Goal: Task Accomplishment & Management: Complete application form

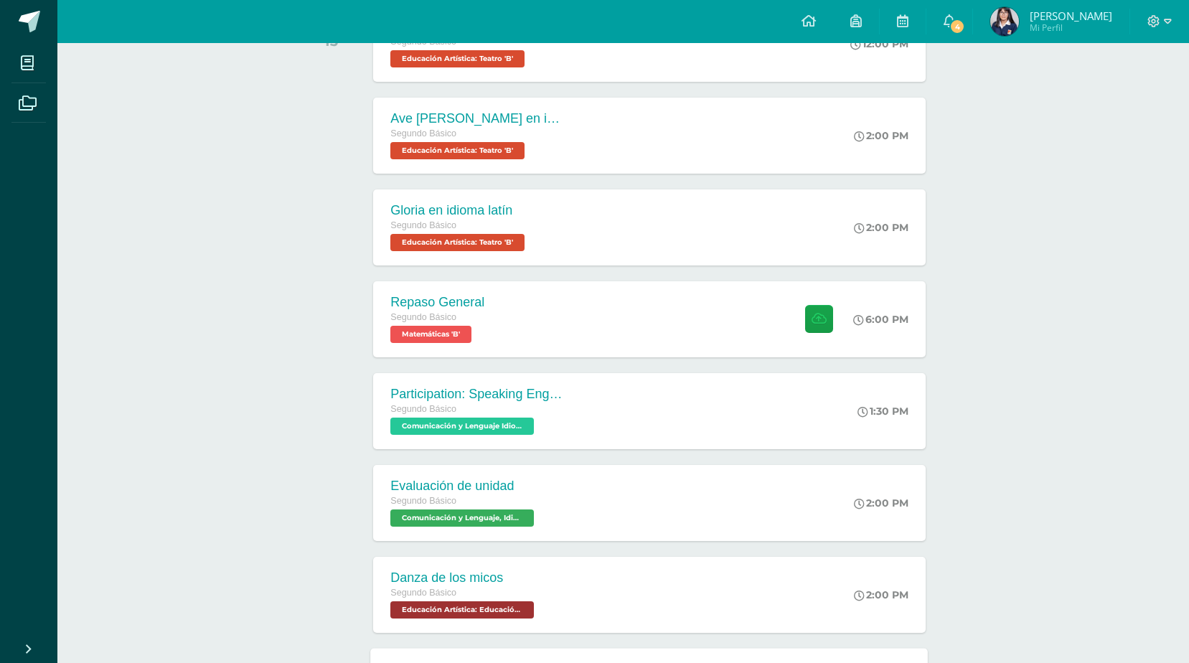
scroll to position [605, 0]
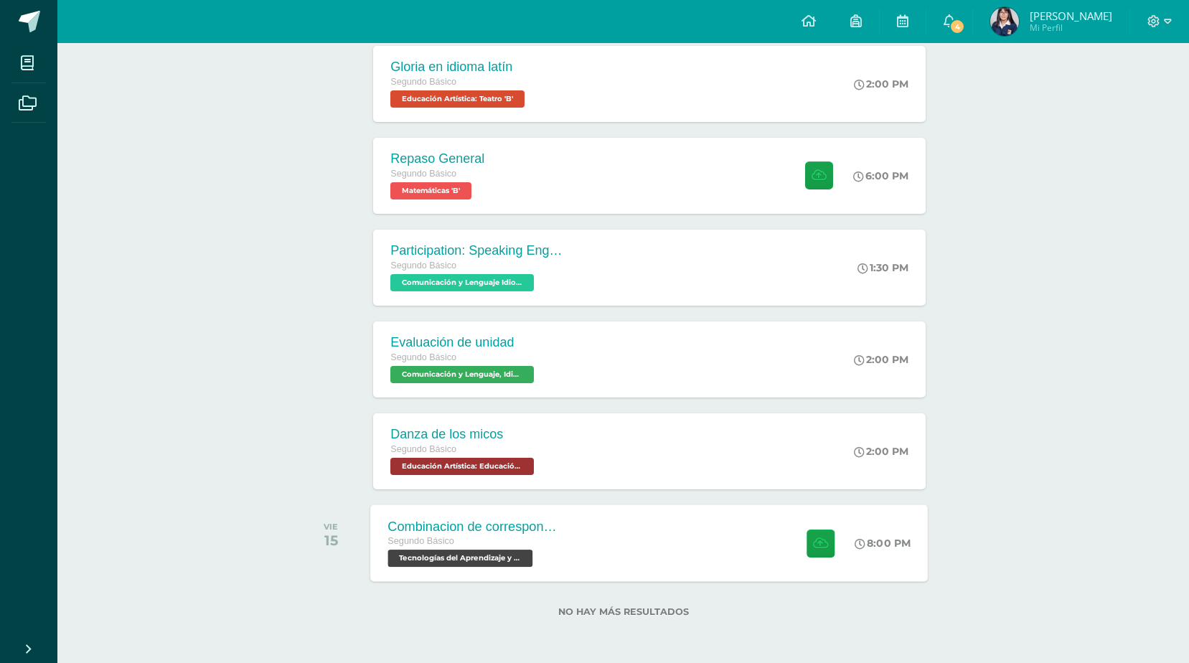
click at [600, 558] on div "Combinacion de correspondencia Segundo Básico Tecnologías del Aprendizaje y la …" at bounding box center [649, 542] width 557 height 77
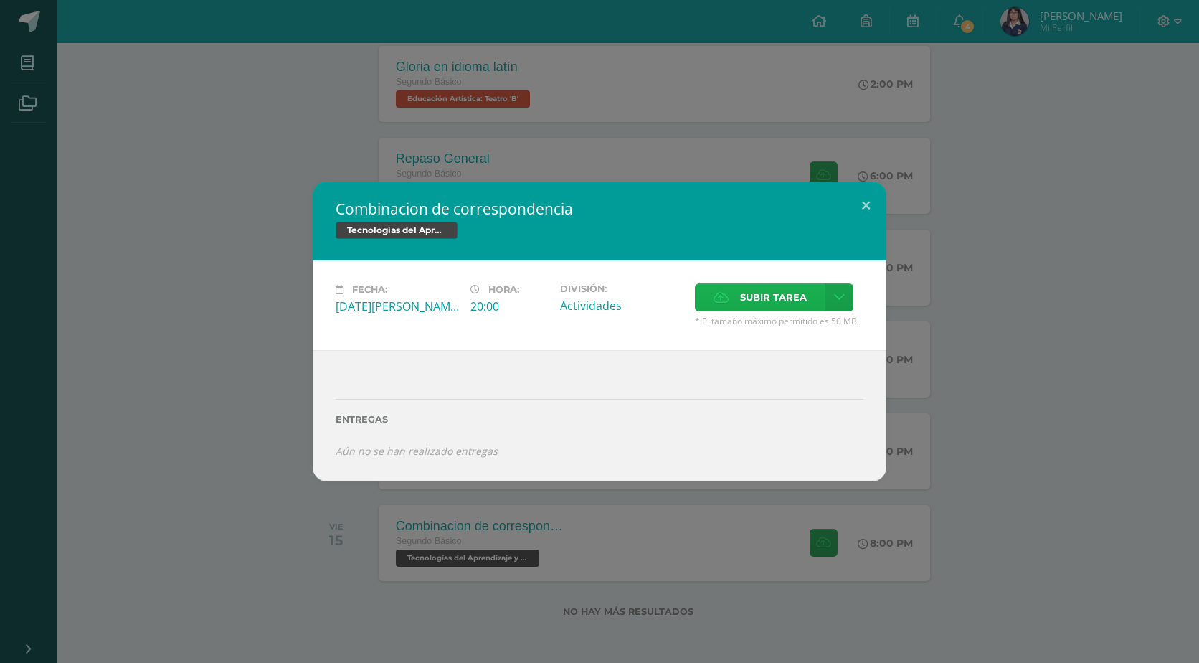
click at [741, 303] on span "Subir tarea" at bounding box center [773, 297] width 67 height 27
click at [0, 0] on input "Subir tarea" at bounding box center [0, 0] width 0 height 0
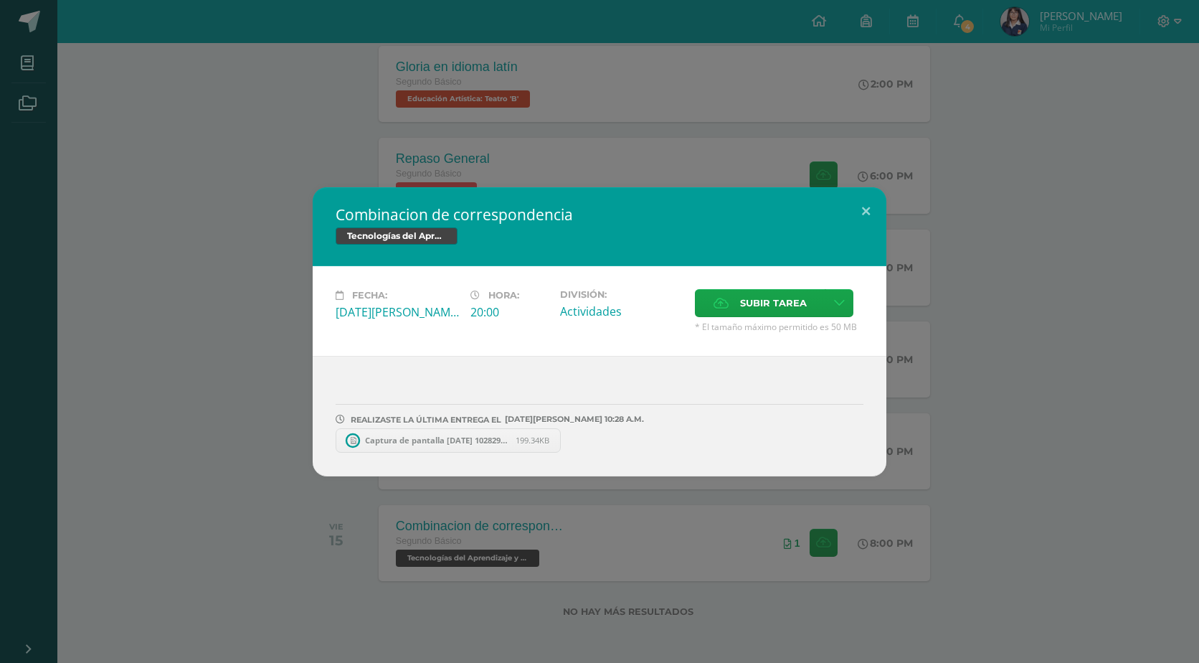
click at [432, 440] on span "Captura de pantalla 2025-08-12 102829.png" at bounding box center [437, 440] width 158 height 11
click at [750, 278] on div "Fecha: Viernes 15 de Agosto Hora: 20:00 División: Actividades Subir tarea" at bounding box center [600, 311] width 574 height 90
click at [750, 302] on span "Subir tarea" at bounding box center [773, 303] width 67 height 27
click at [0, 0] on input "Subir tarea" at bounding box center [0, 0] width 0 height 0
click at [764, 308] on span "Subir tarea" at bounding box center [773, 303] width 67 height 27
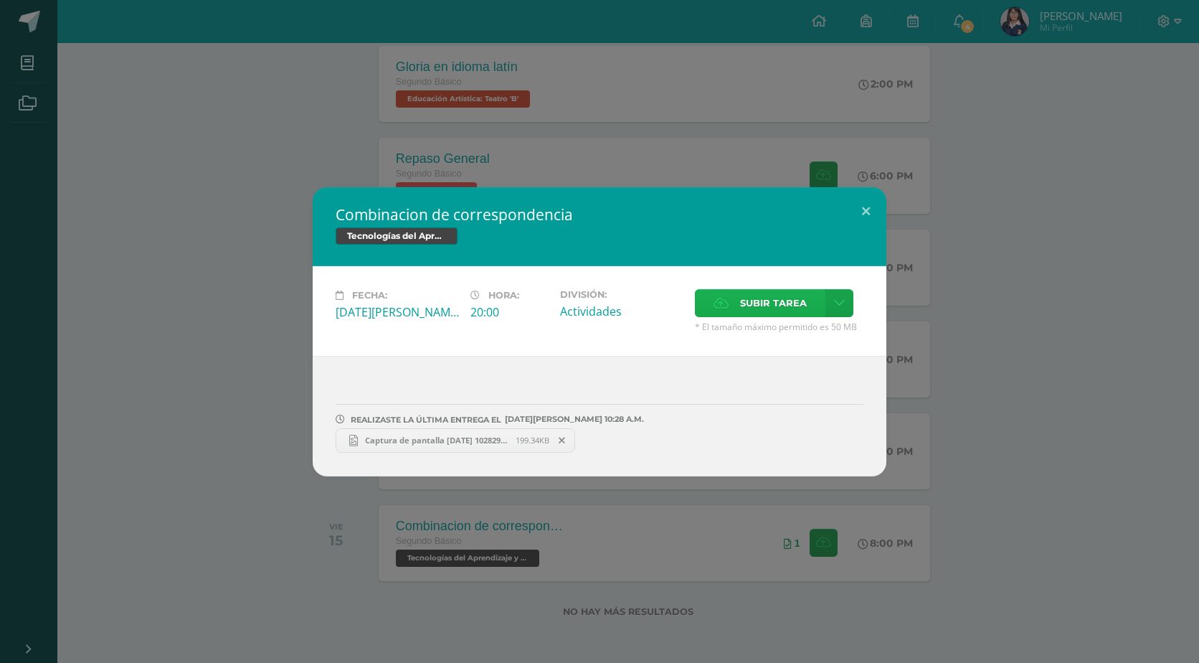
click at [0, 0] on input "Subir tarea" at bounding box center [0, 0] width 0 height 0
click at [769, 308] on span "Subir tarea" at bounding box center [773, 303] width 67 height 27
click at [0, 0] on input "Subir tarea" at bounding box center [0, 0] width 0 height 0
click at [859, 203] on button at bounding box center [866, 211] width 41 height 49
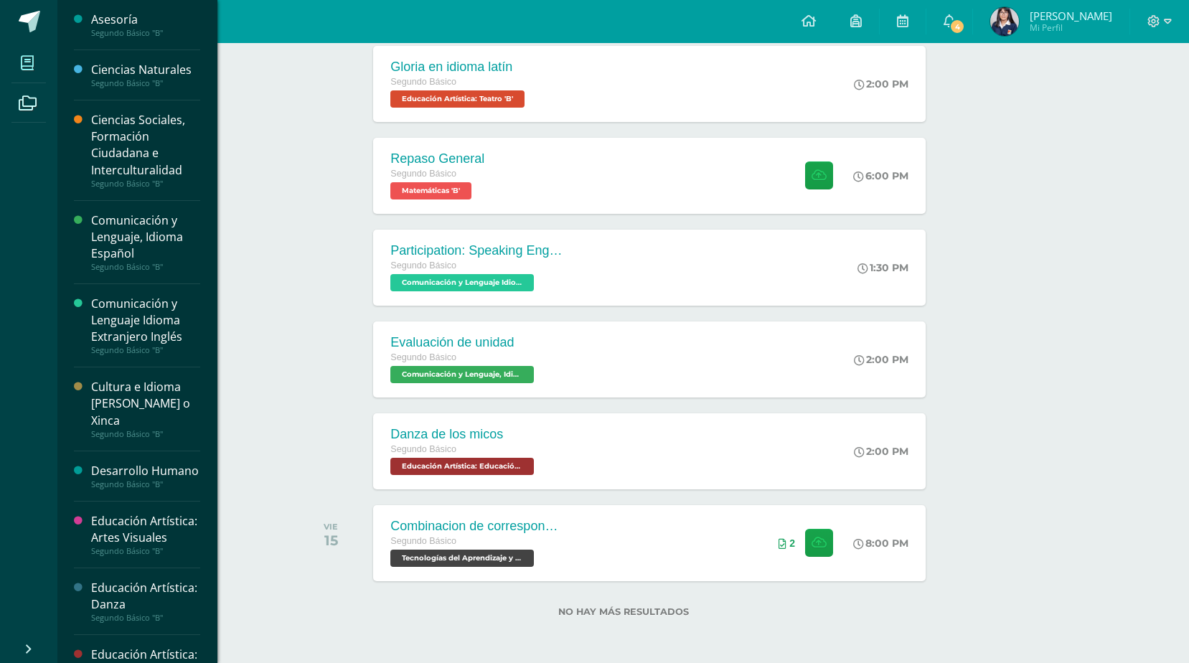
click at [20, 70] on span at bounding box center [27, 63] width 32 height 32
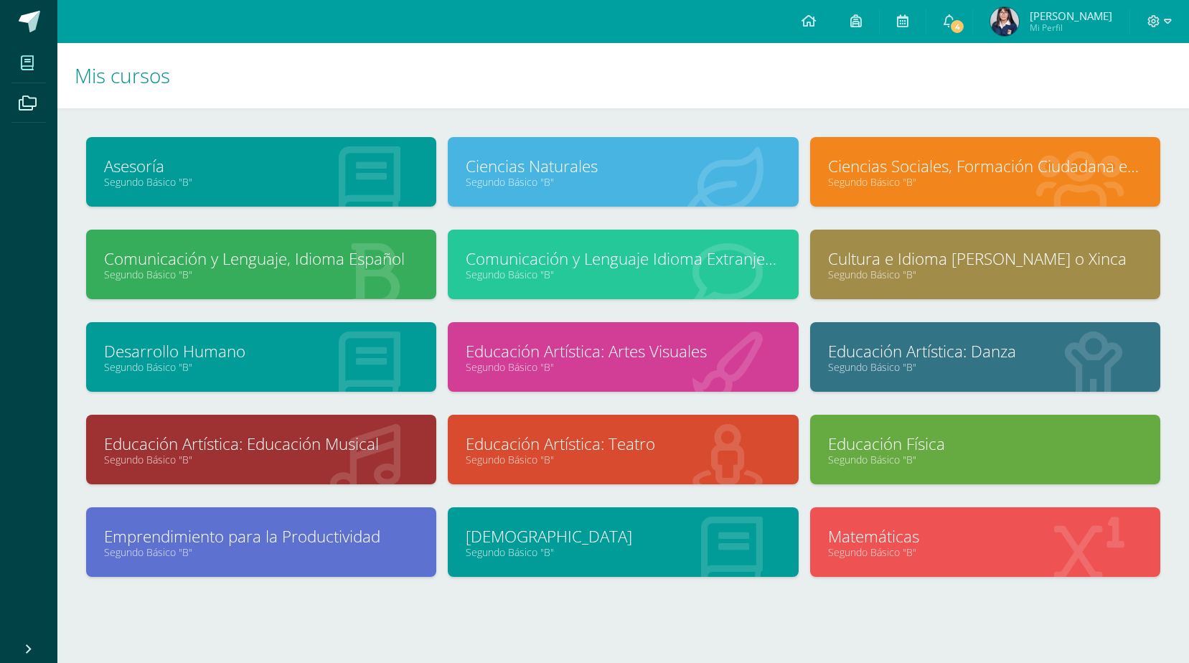
click at [941, 179] on link "Segundo Básico "B"" at bounding box center [985, 182] width 314 height 14
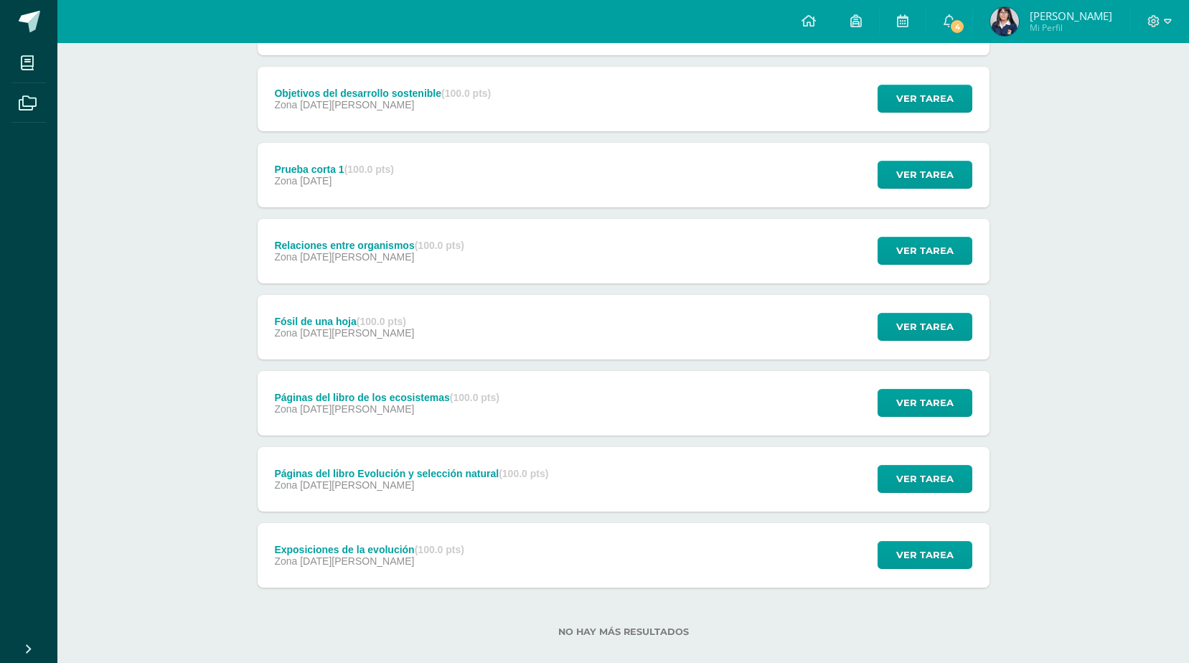
scroll to position [344, 0]
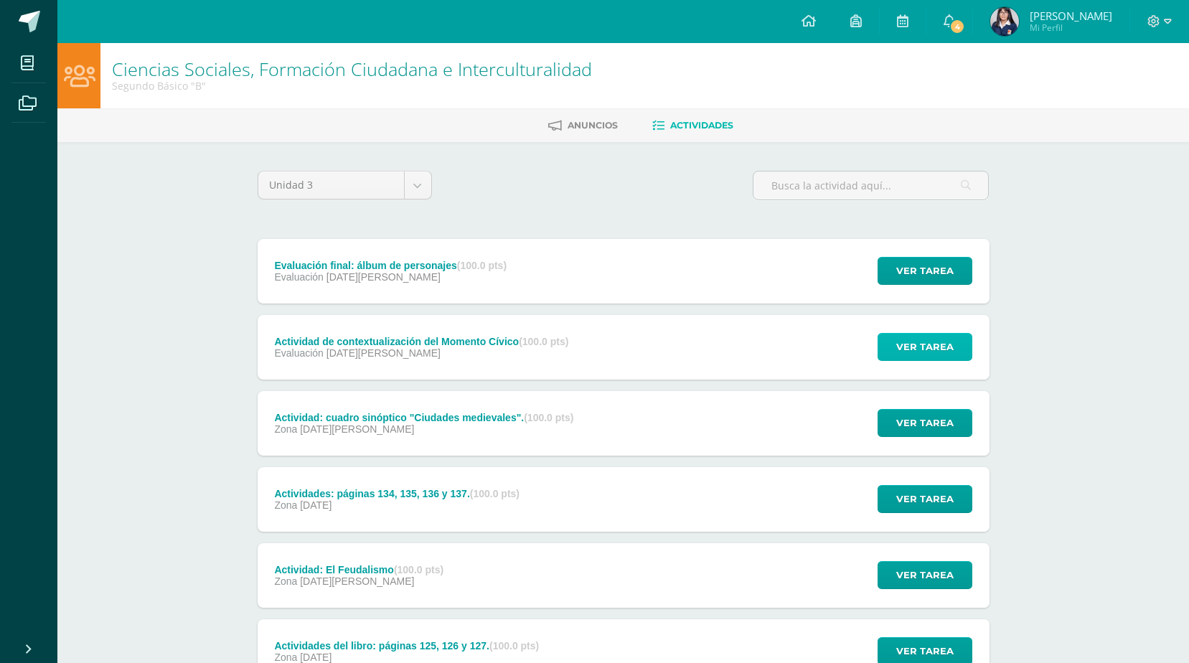
click at [918, 349] on span "Ver tarea" at bounding box center [924, 347] width 57 height 27
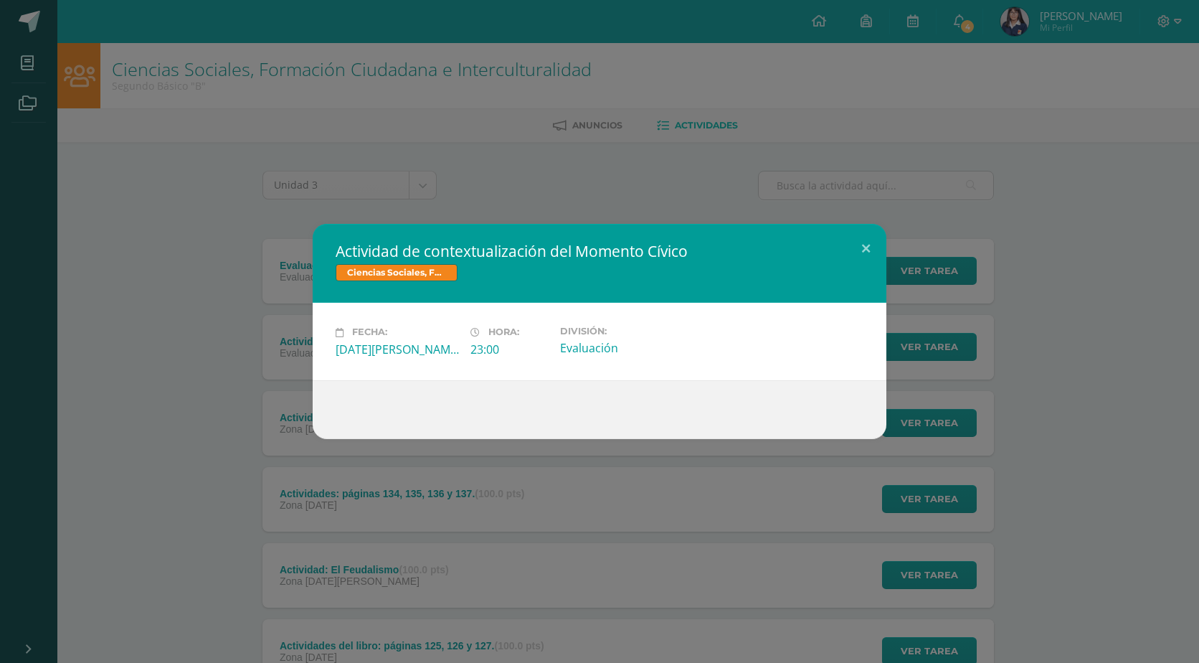
click at [925, 326] on div "Actividad de contextualización del Momento Cívico Ciencias Sociales, Formación …" at bounding box center [600, 331] width 1188 height 214
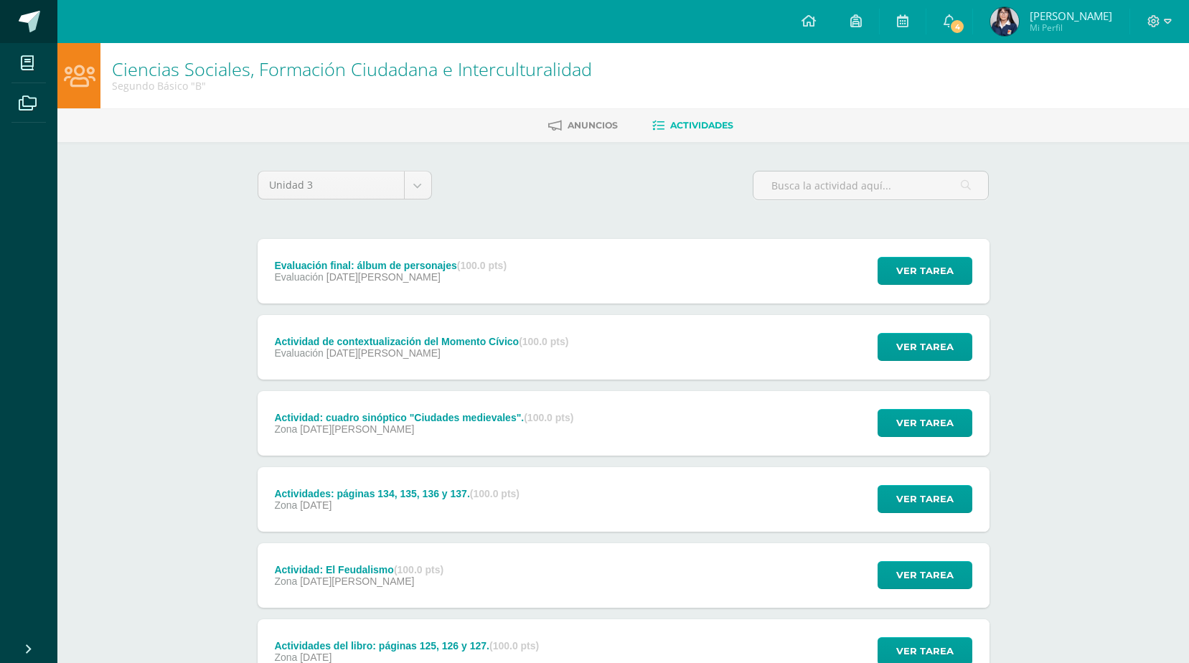
click at [23, 17] on span at bounding box center [30, 22] width 22 height 22
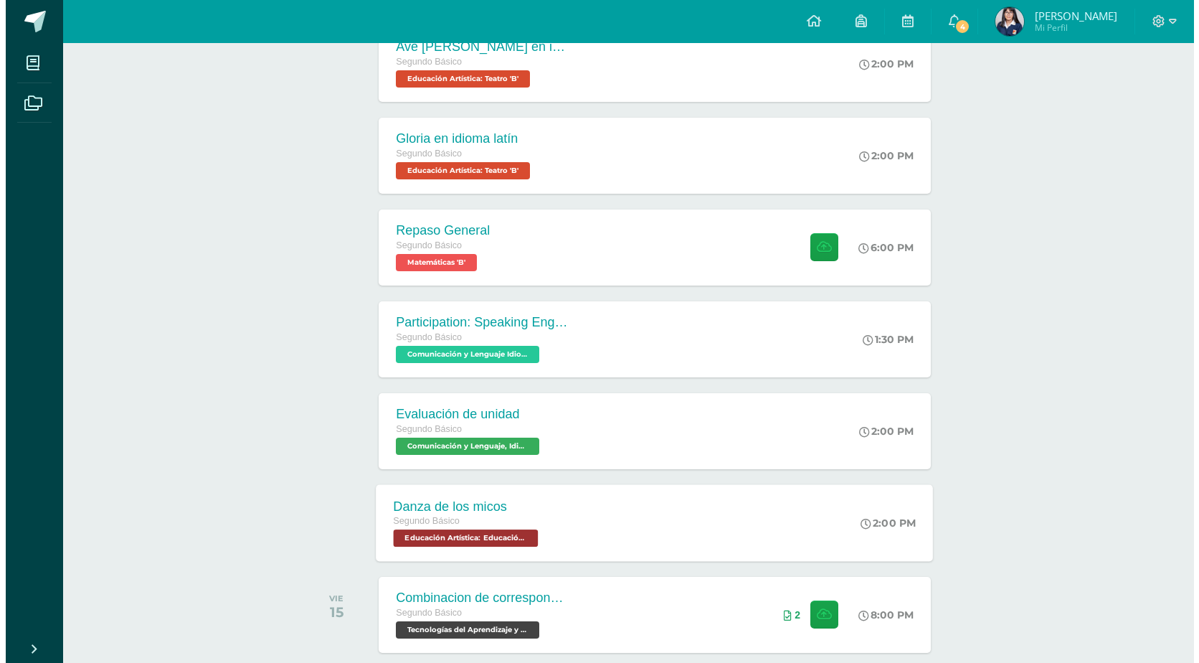
scroll to position [605, 0]
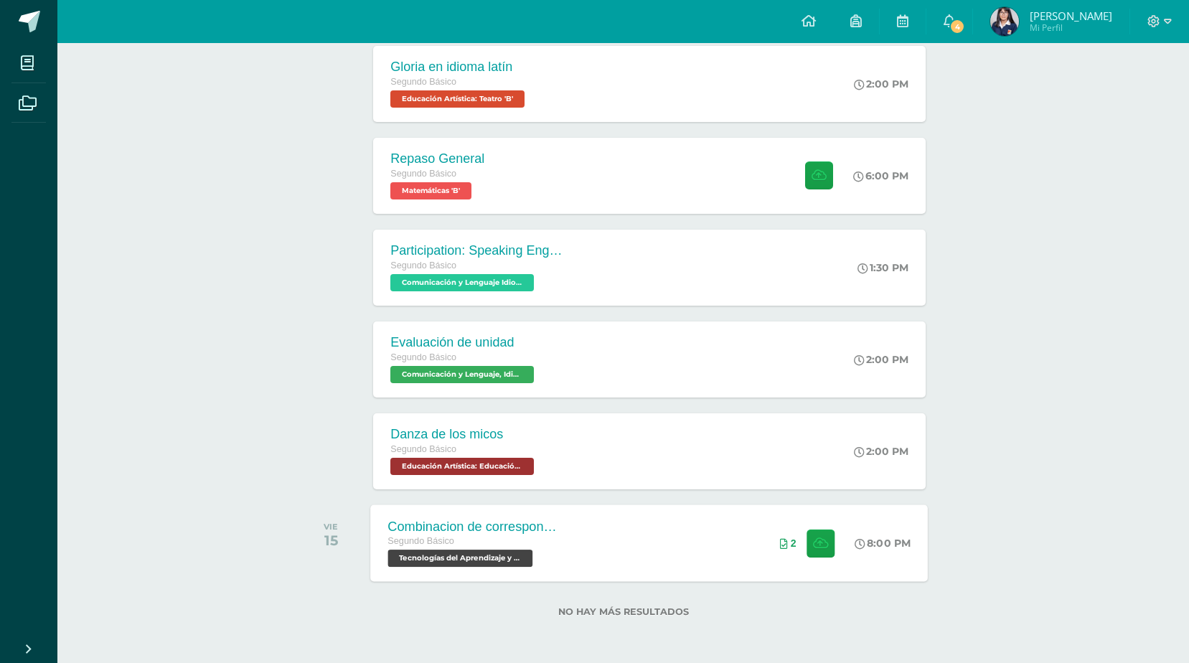
click at [686, 546] on div "Combinacion de correspondencia Segundo Básico Tecnologías del Aprendizaje y la …" at bounding box center [649, 542] width 557 height 77
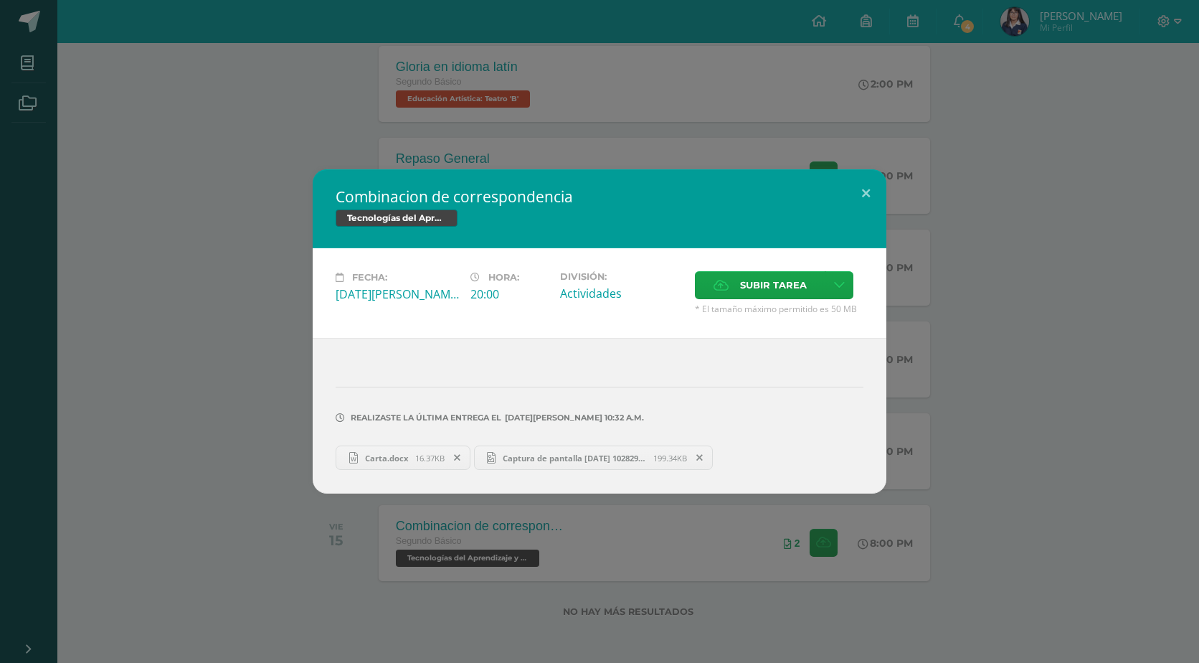
click at [944, 392] on div "Combinacion de correspondencia Tecnologías del Aprendizaje y la Comunicación Fe…" at bounding box center [600, 331] width 1188 height 324
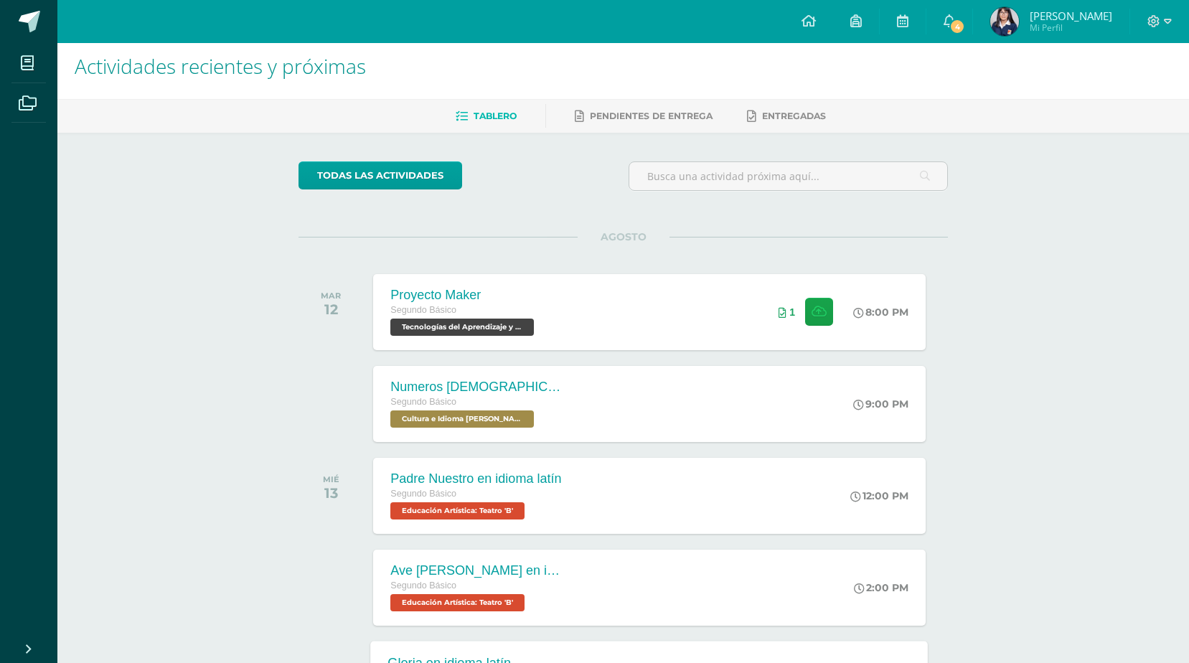
scroll to position [0, 0]
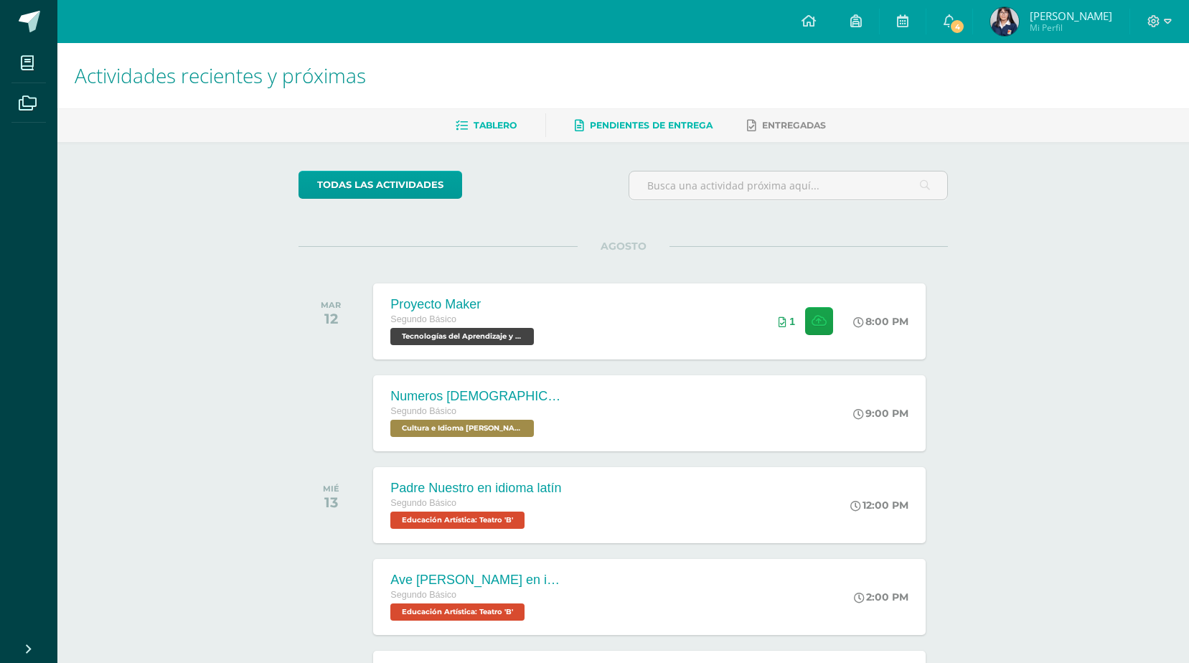
click at [679, 114] on link "Pendientes de entrega" at bounding box center [644, 125] width 138 height 23
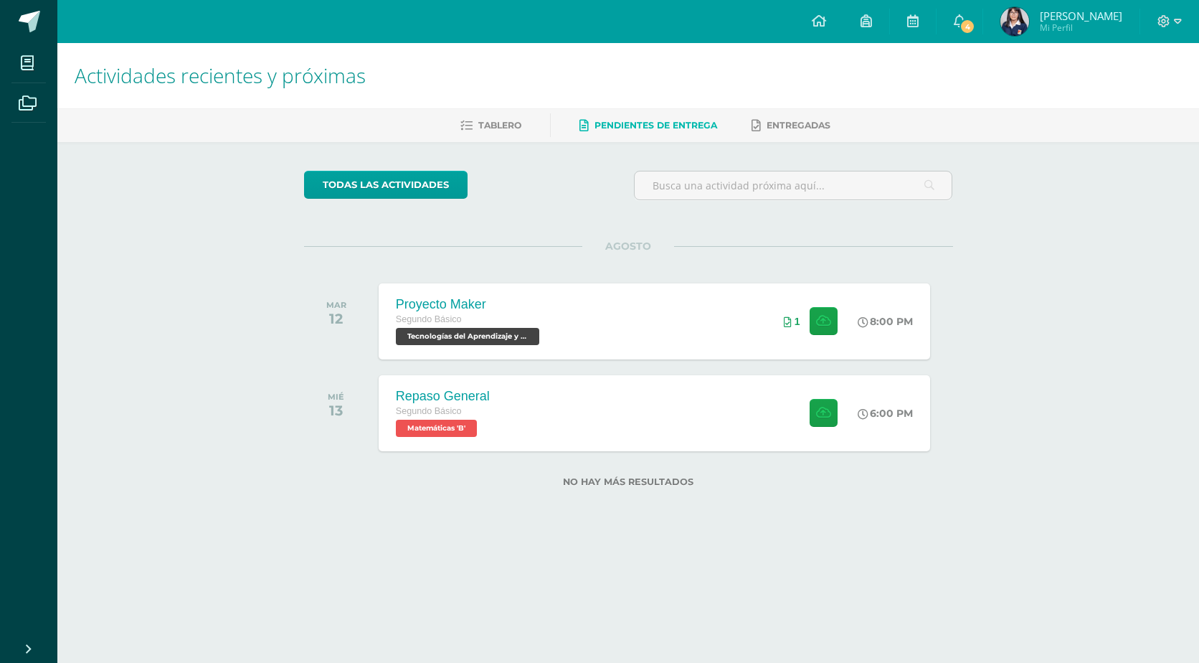
drag, startPoint x: 121, startPoint y: 227, endPoint x: 162, endPoint y: 201, distance: 49.3
click at [121, 227] on div "Actividades recientes y próximas Tablero Pendientes de entrega Entregadas todas…" at bounding box center [628, 288] width 1142 height 490
click at [1199, 396] on html "Mis cursos Archivos Cerrar panel Asesoría Segundo Básico "B" Ciencias Naturales…" at bounding box center [599, 266] width 1199 height 533
click at [49, 29] on span at bounding box center [78, 22] width 67 height 30
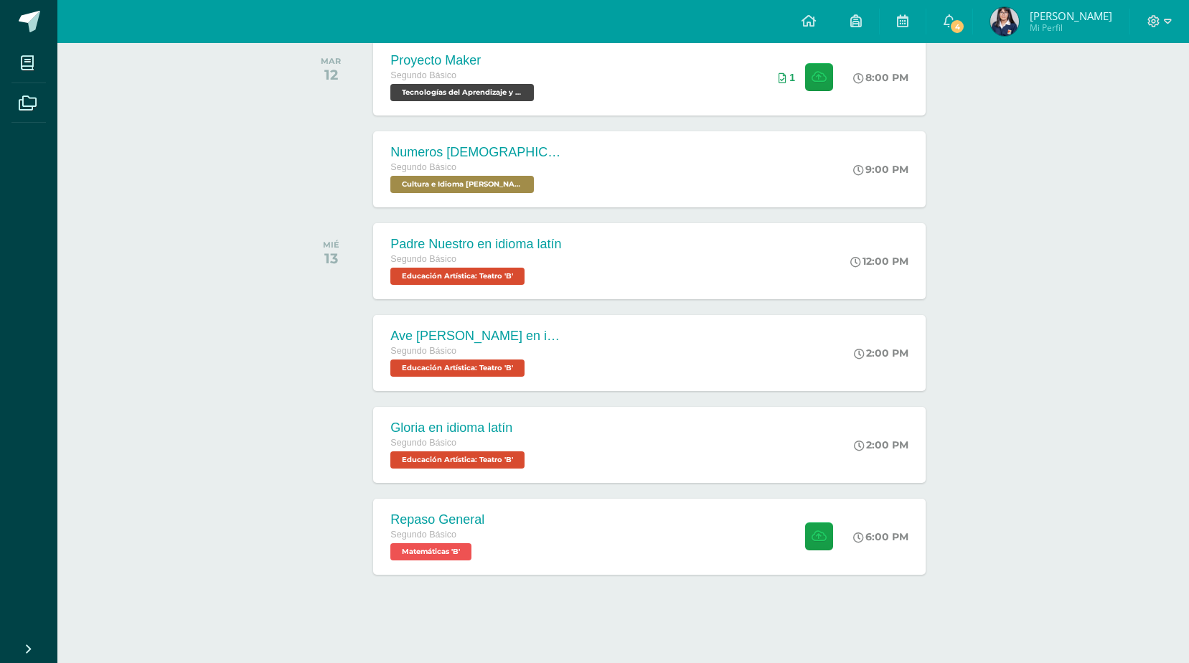
scroll to position [246, 0]
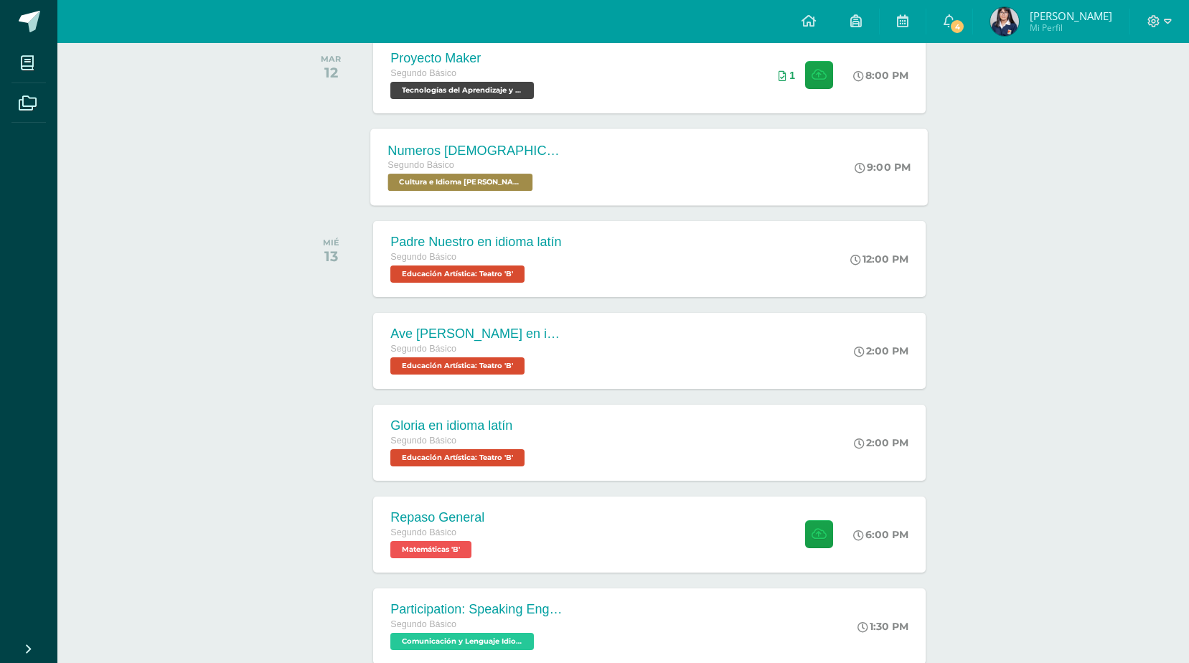
click at [445, 187] on span "Cultura e Idioma Maya Garífuna o Xinca 'B'" at bounding box center [460, 182] width 145 height 17
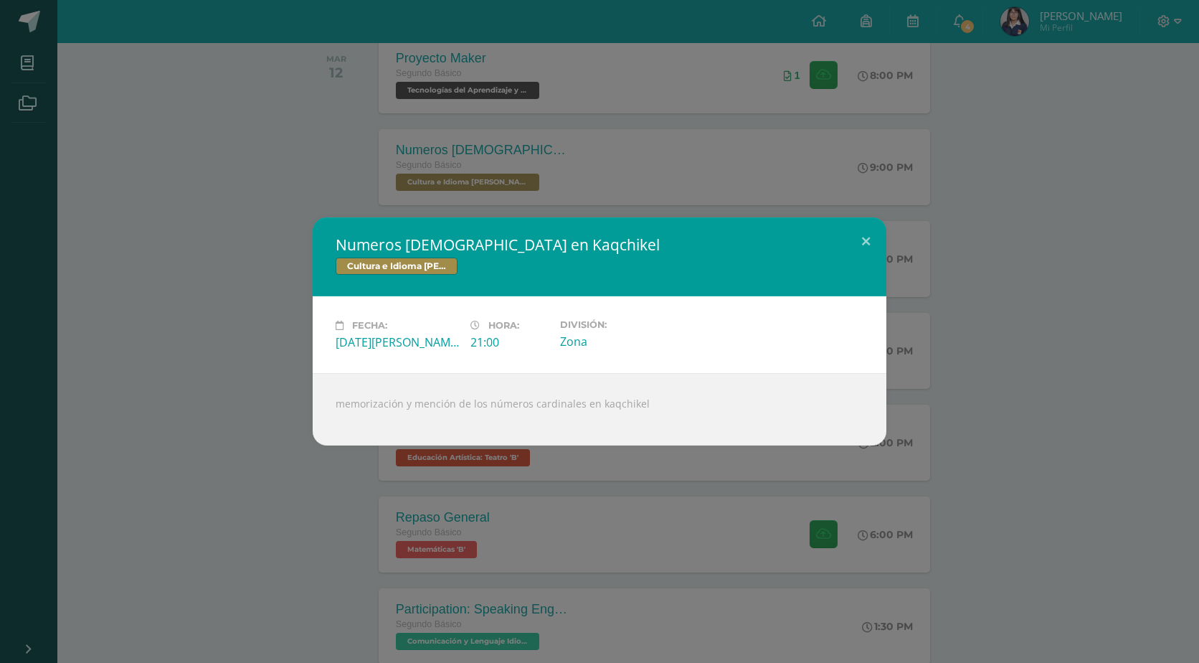
click at [506, 200] on div "Numeros cardinales en Kaqchikel Cultura e Idioma Maya Garífuna o Xinca Fecha: M…" at bounding box center [599, 331] width 1199 height 663
